Goal: Contribute content: Add original content to the website for others to see

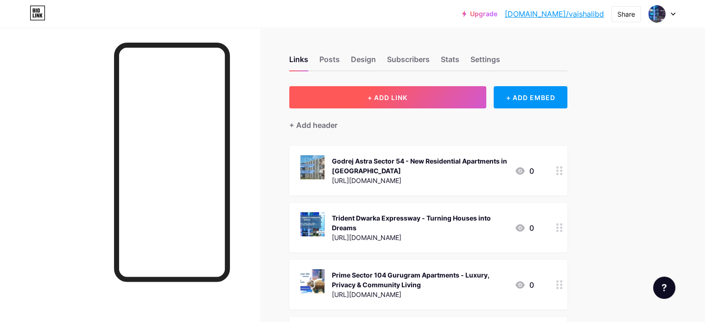
click at [407, 99] on span "+ ADD LINK" at bounding box center [388, 98] width 40 height 8
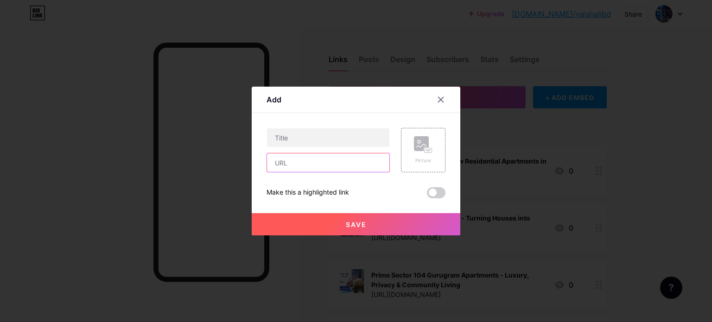
click at [361, 158] on input "text" at bounding box center [328, 162] width 122 height 19
paste input "[URL][DOMAIN_NAME]"
type input "[URL][DOMAIN_NAME]"
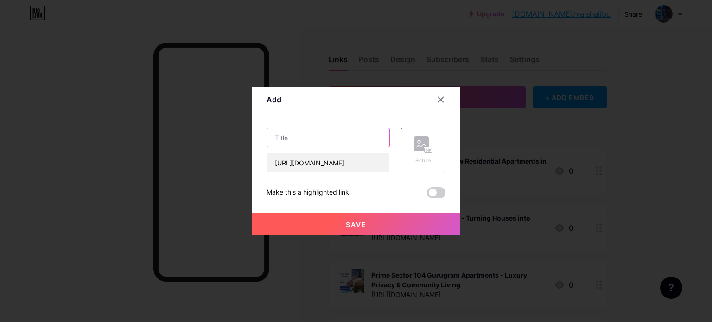
click at [350, 134] on input "text" at bounding box center [328, 137] width 122 height 19
paste input "Bhaveshwar Vellora Panvel - Premium Apartments In [GEOGRAPHIC_DATA]"
type input "Bhaveshwar Vellora Panvel - Premium Apartments In [GEOGRAPHIC_DATA]"
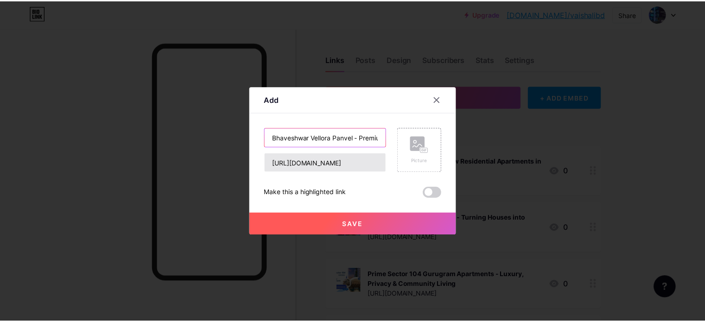
scroll to position [0, 95]
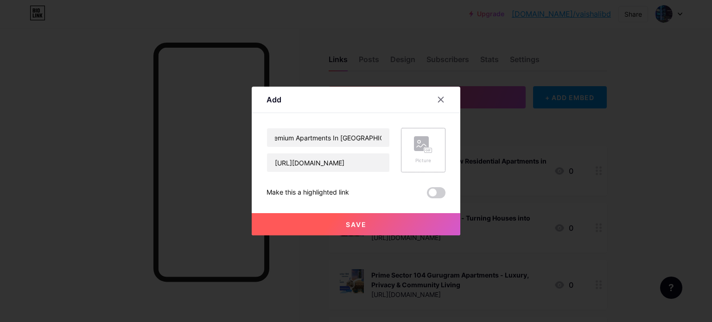
click at [419, 153] on div "Picture" at bounding box center [423, 150] width 19 height 28
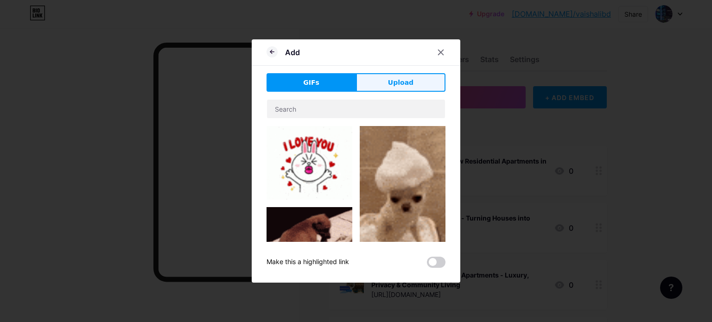
click at [398, 81] on span "Upload" at bounding box center [400, 83] width 25 height 10
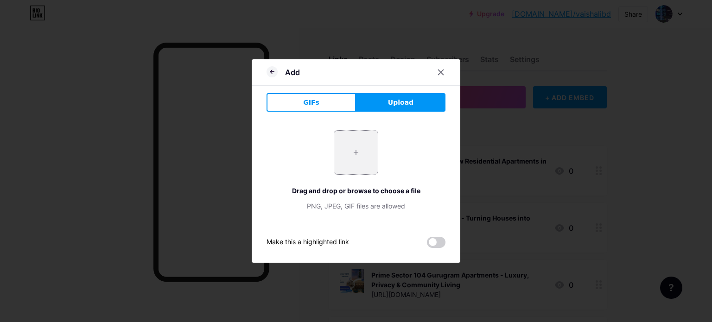
click at [355, 152] on input "file" at bounding box center [356, 153] width 44 height 44
type input "C:\fakepath\3.jpg"
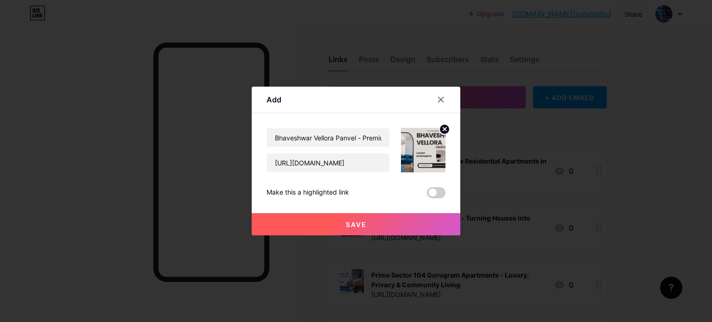
click at [339, 224] on button "Save" at bounding box center [356, 224] width 209 height 22
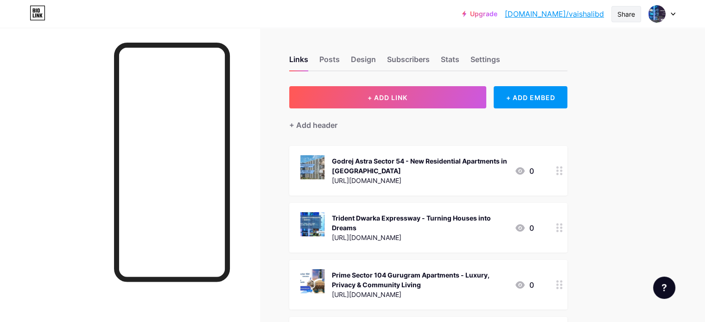
click at [629, 13] on div "Share" at bounding box center [626, 14] width 18 height 10
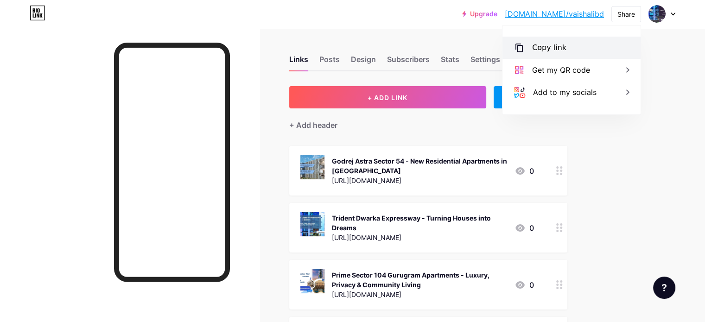
click at [554, 51] on div "Copy link" at bounding box center [549, 47] width 34 height 11
